Goal: Navigation & Orientation: Find specific page/section

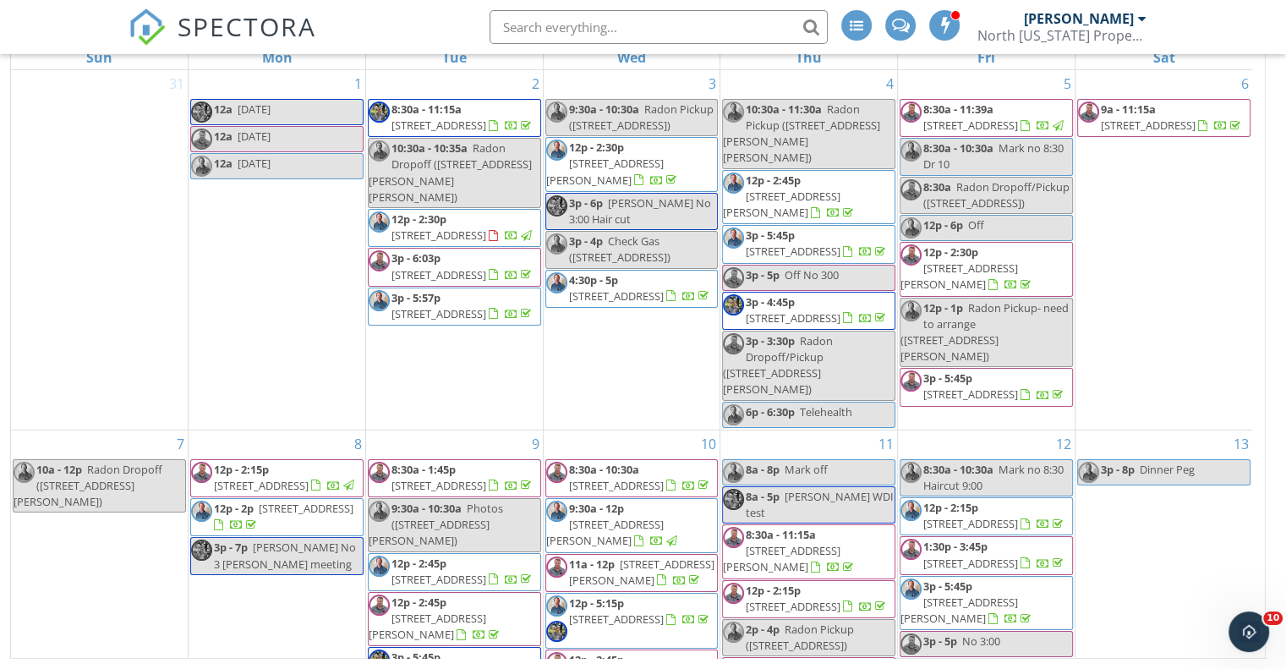
scroll to position [1002, 0]
click at [1138, 19] on div at bounding box center [1142, 19] width 8 height 14
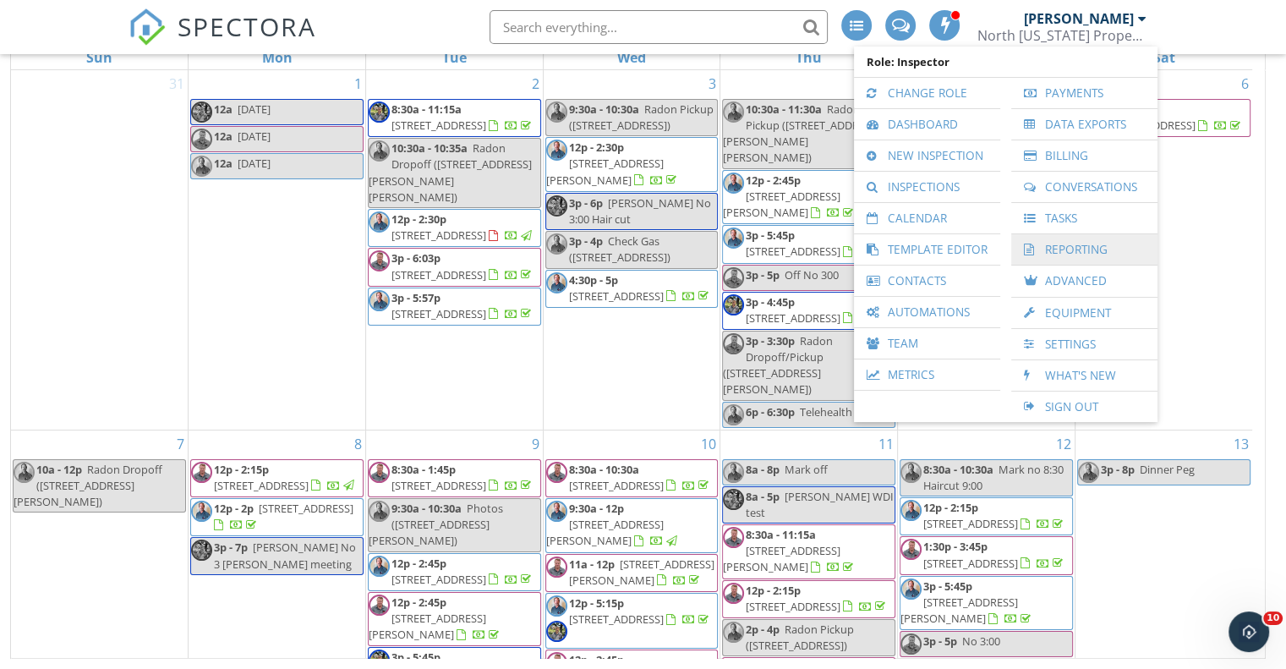
click at [1090, 243] on link "Reporting" at bounding box center [1083, 249] width 129 height 30
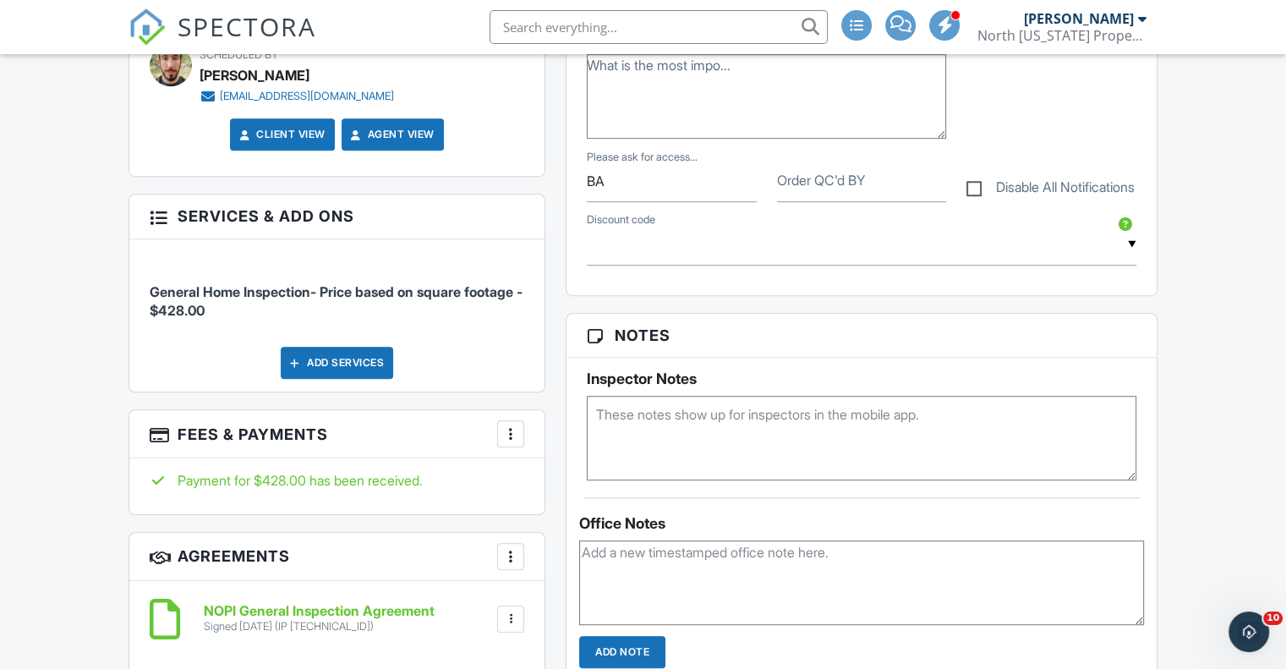
scroll to position [1352, 0]
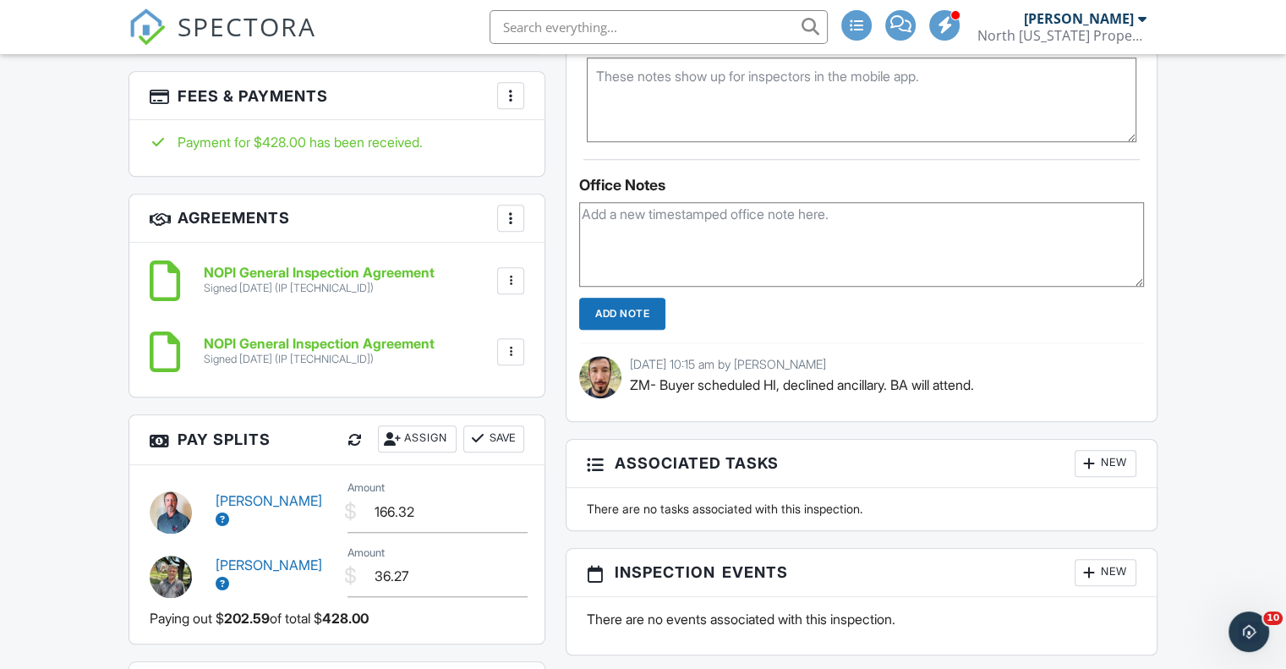
click at [229, 576] on icon at bounding box center [223, 583] width 14 height 14
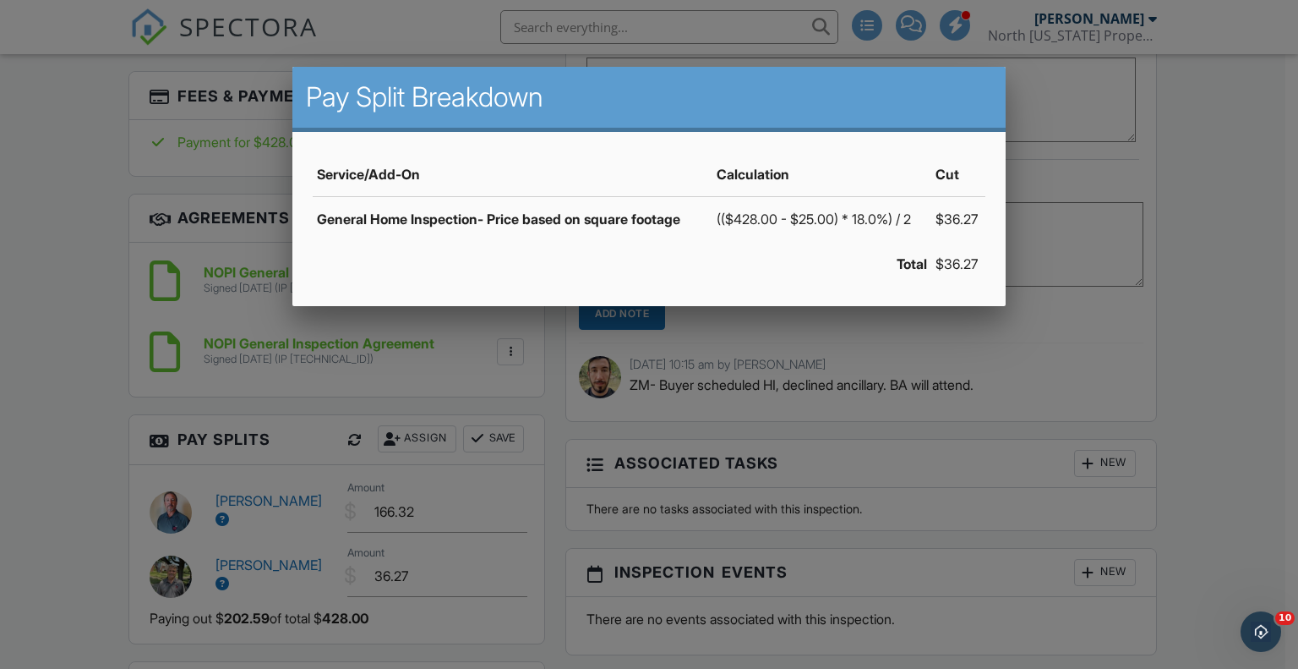
click at [558, 484] on div at bounding box center [649, 333] width 1298 height 836
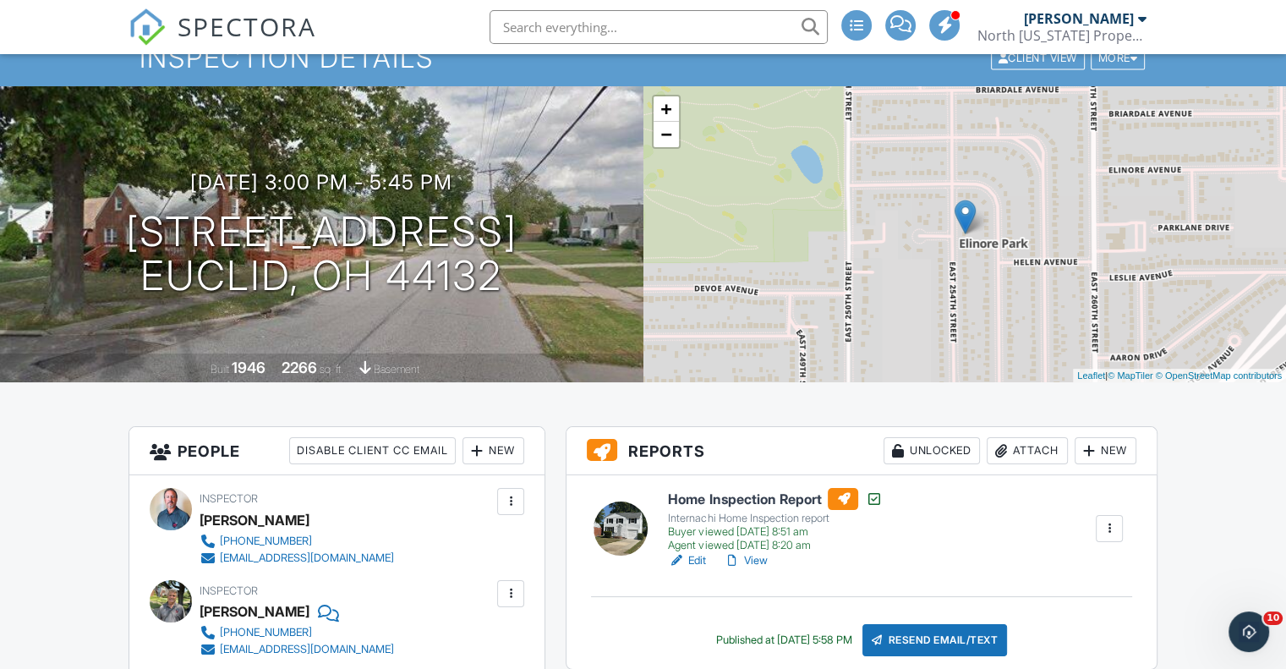
scroll to position [0, 0]
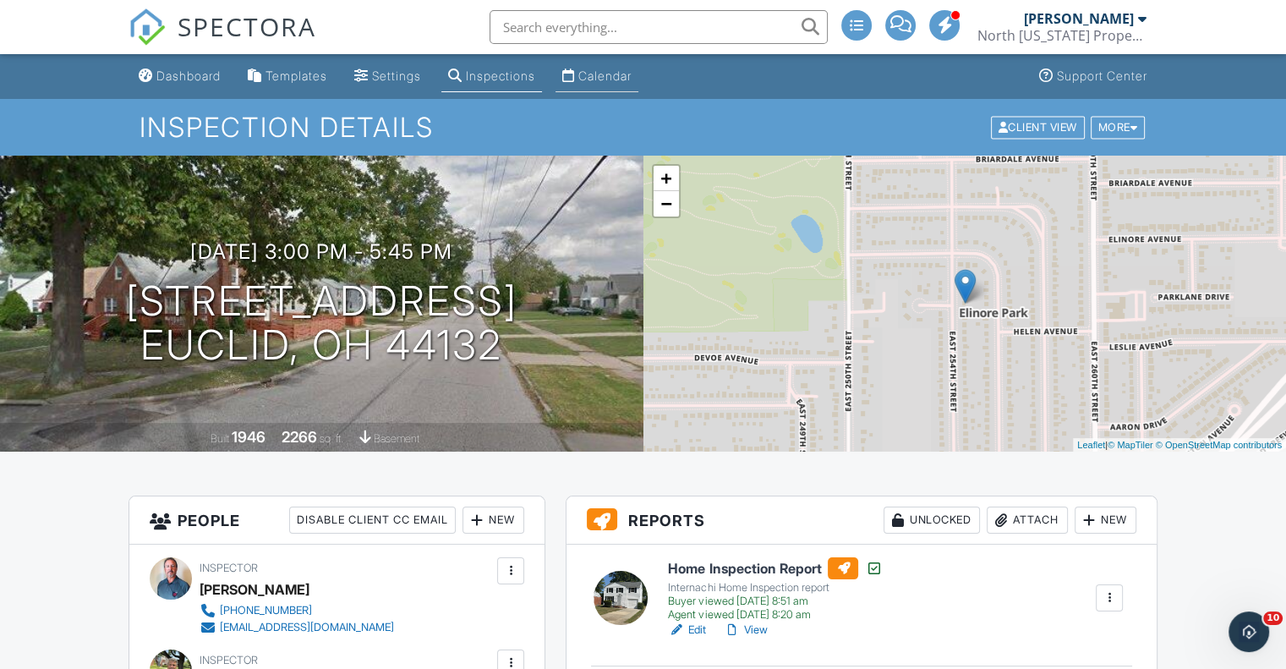
click at [623, 84] on link "Calendar" at bounding box center [596, 76] width 83 height 31
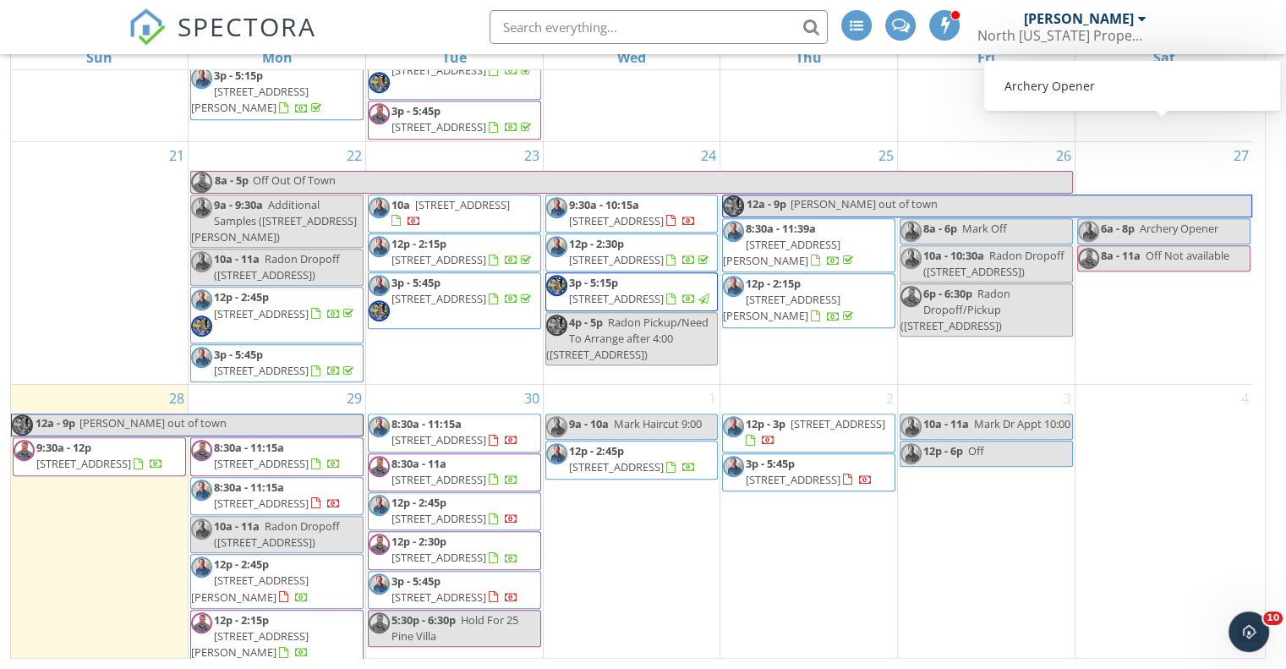
scroll to position [1002, 0]
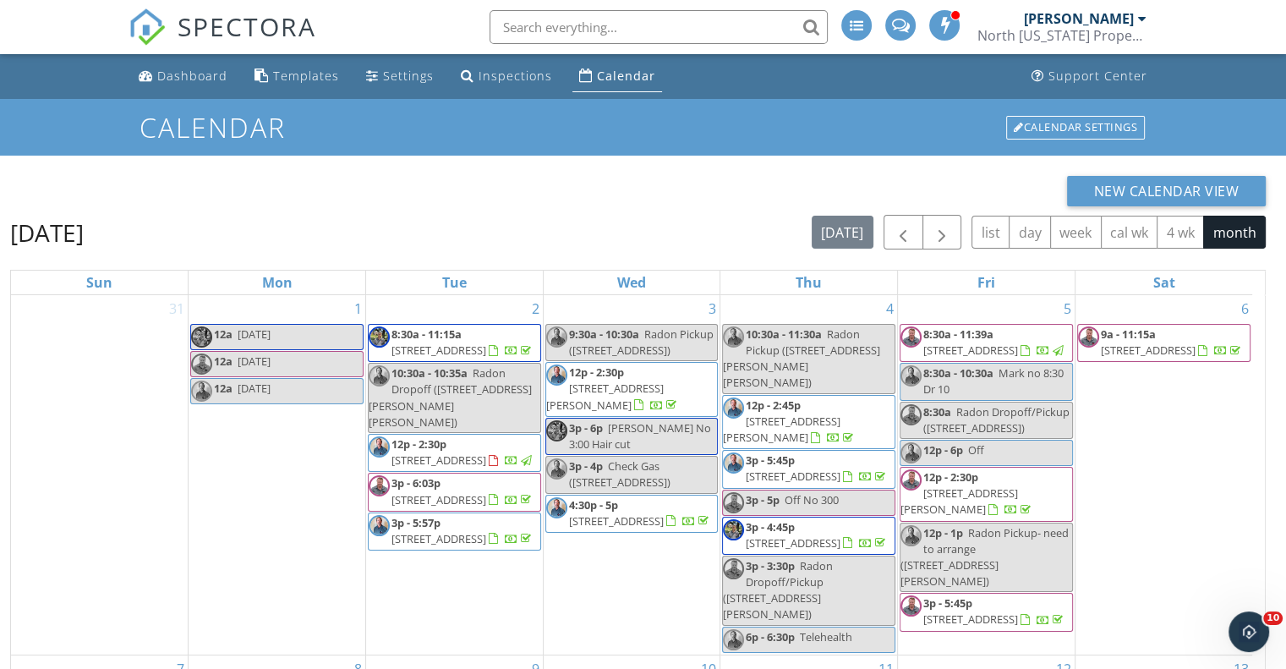
click at [1142, 20] on div at bounding box center [1142, 19] width 8 height 14
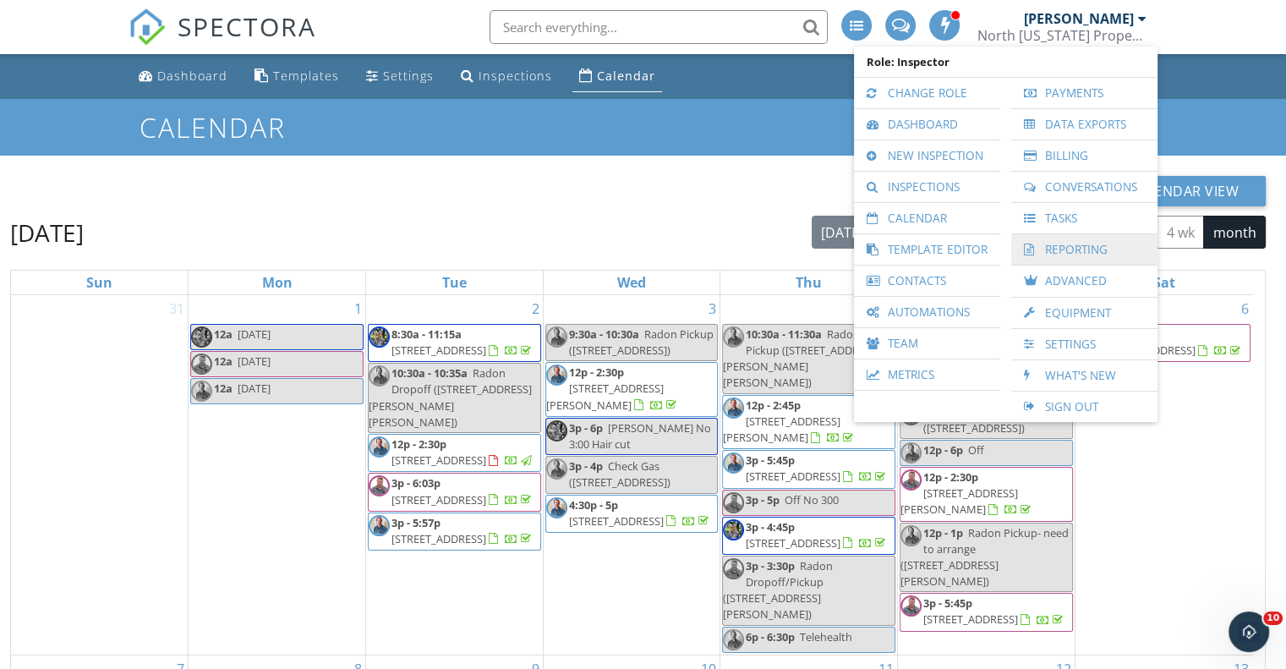
click at [1057, 241] on link "Reporting" at bounding box center [1083, 249] width 129 height 30
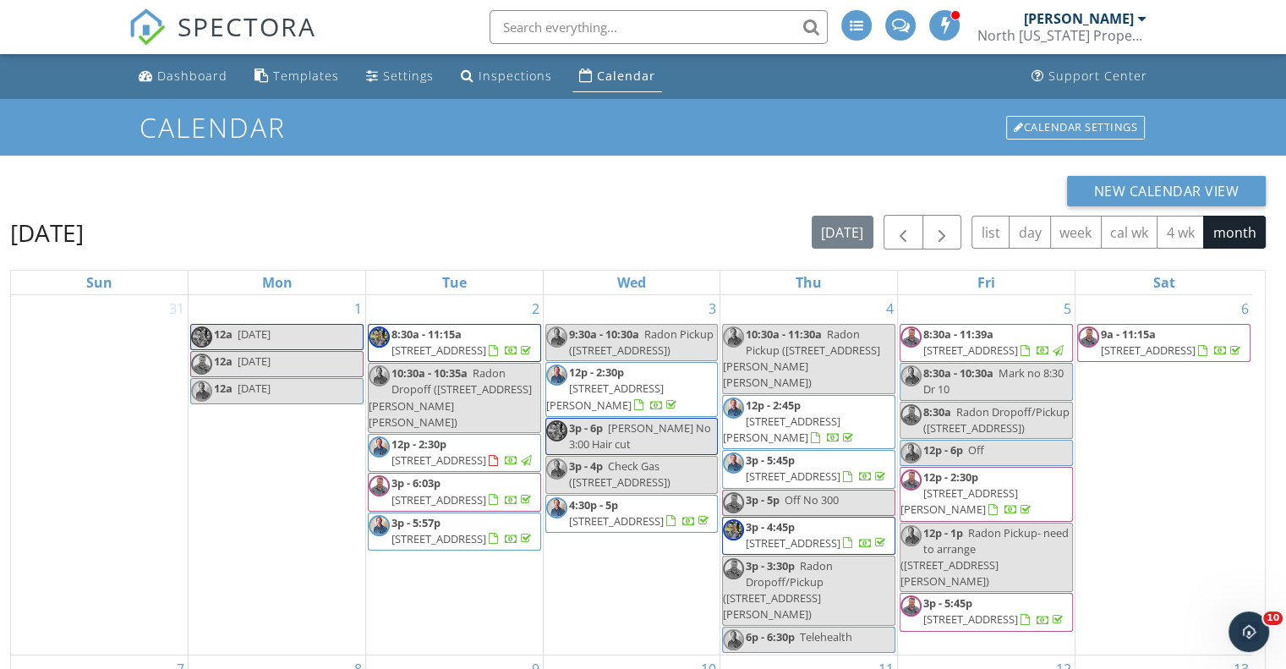
click at [1281, 432] on div "New Calendar View September 2025 today list day week cal wk 4 wk month Sun Mon …" at bounding box center [643, 525] width 1286 height 738
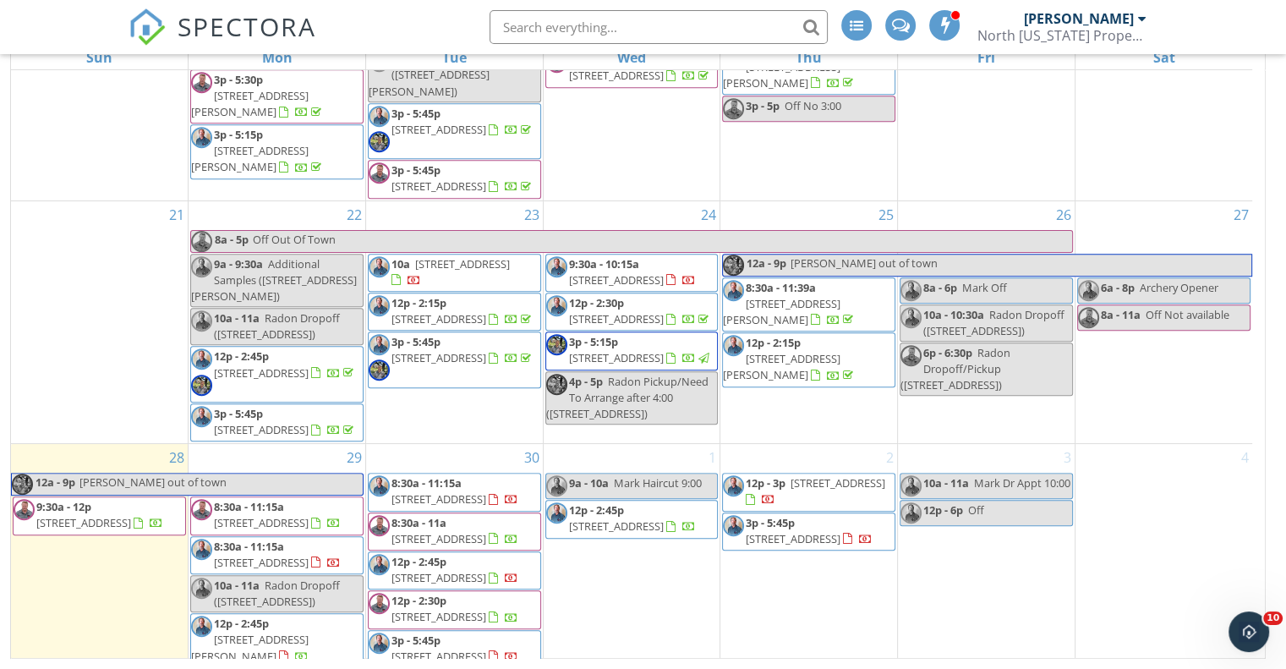
scroll to position [1002, 0]
